Goal: Check status: Check status

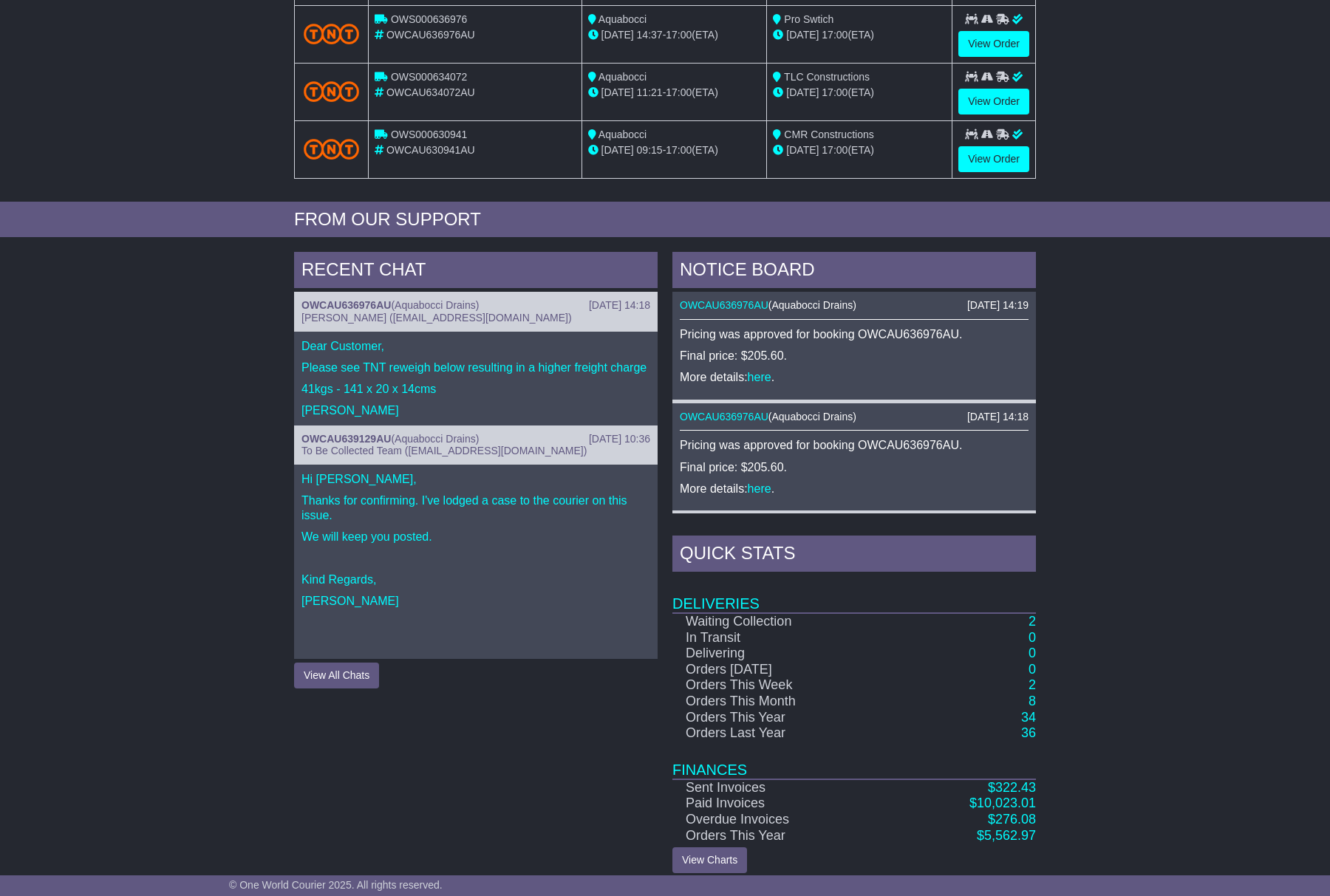
scroll to position [394, 0]
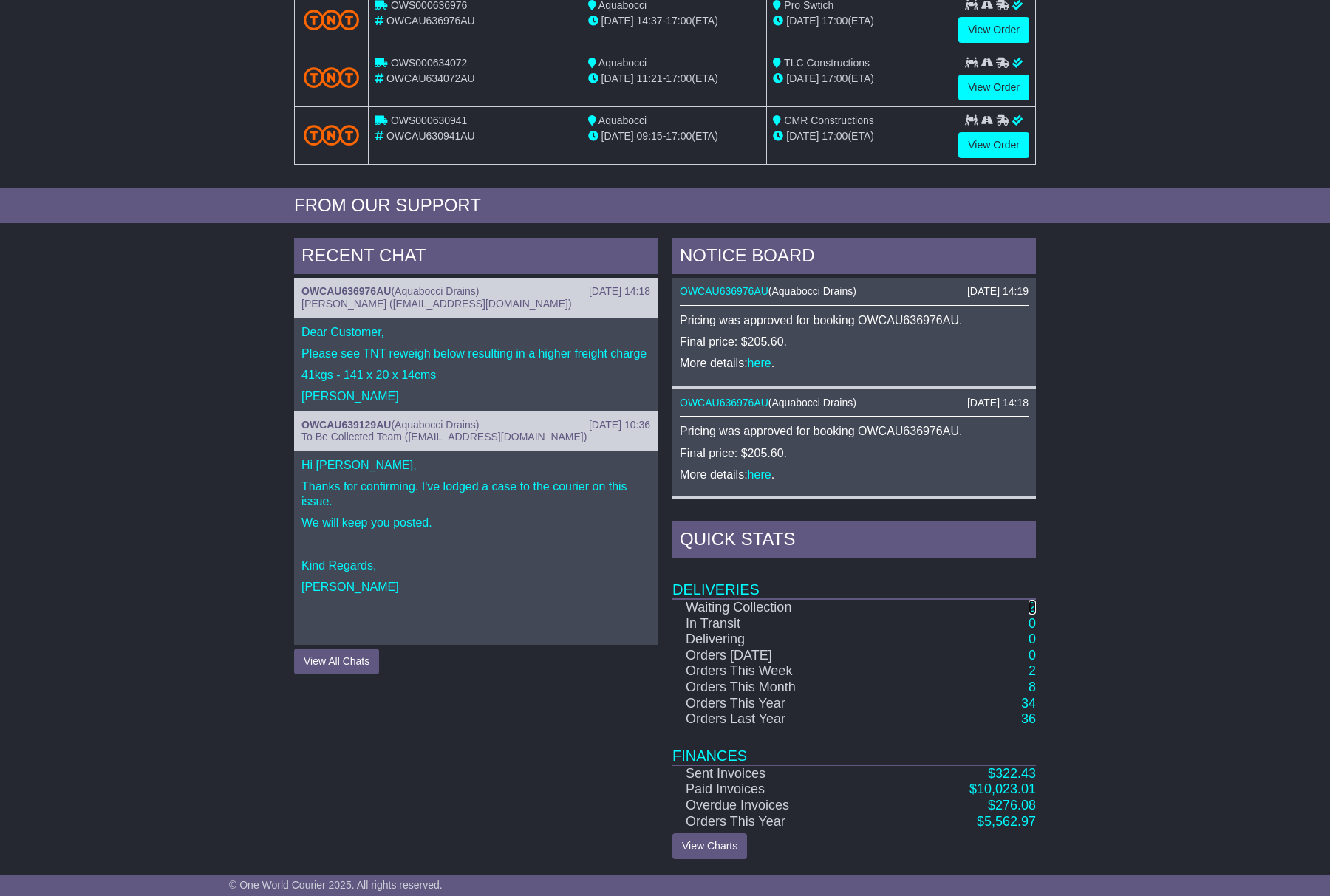
click at [1030, 610] on link "2" at bounding box center [1032, 607] width 8 height 15
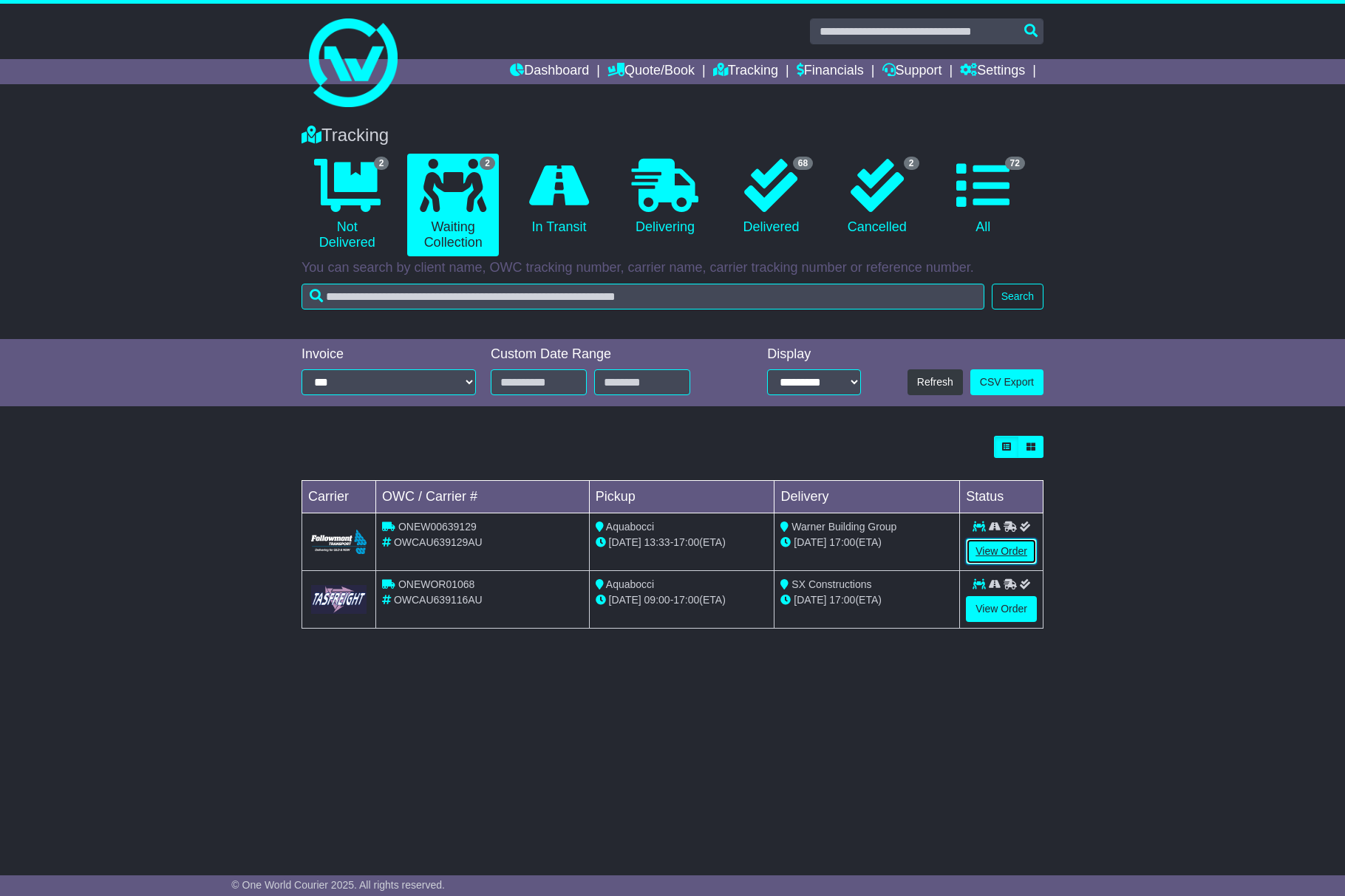
click at [987, 542] on link "View Order" at bounding box center [1001, 552] width 71 height 26
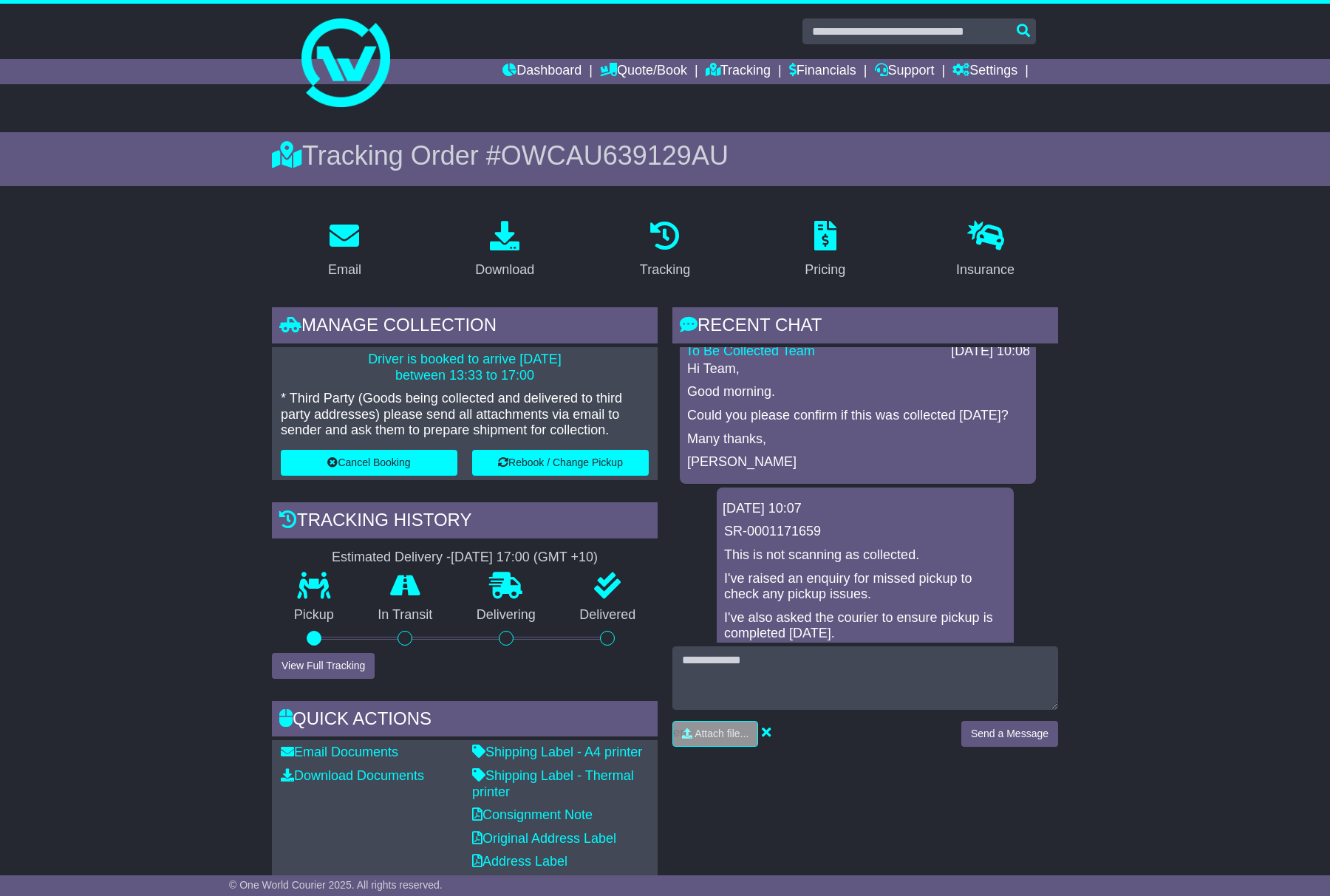
scroll to position [407, 0]
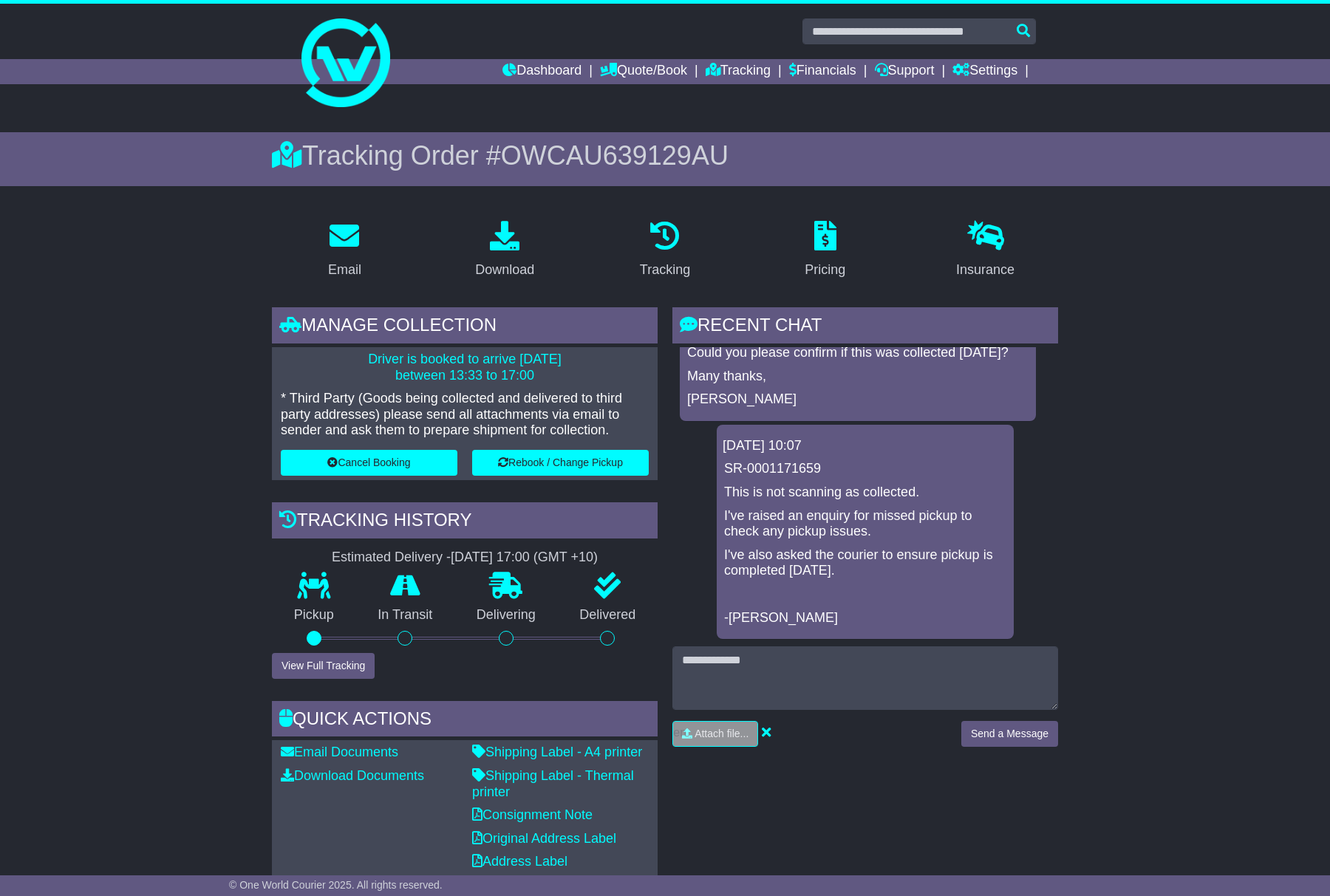
click at [561, 156] on span "OWCAU639129AU" at bounding box center [614, 155] width 228 height 30
copy span "OWCAU639129AU"
